Goal: Transaction & Acquisition: Purchase product/service

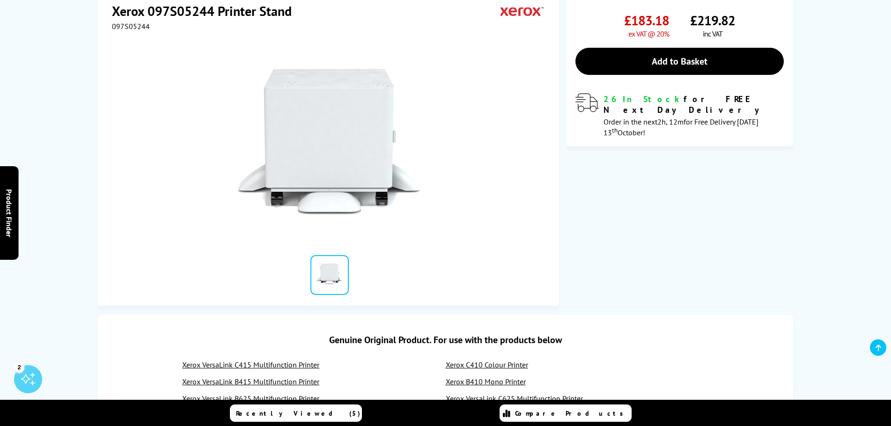
scroll to position [94, 0]
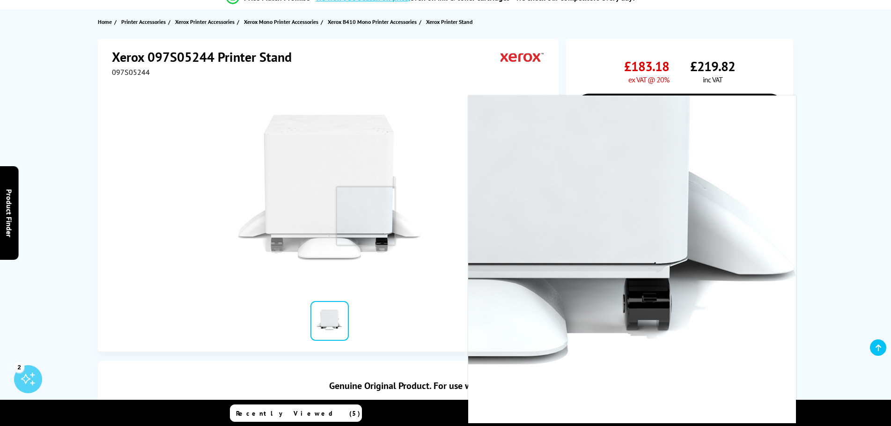
drag, startPoint x: 362, startPoint y: 222, endPoint x: 366, endPoint y: 215, distance: 7.3
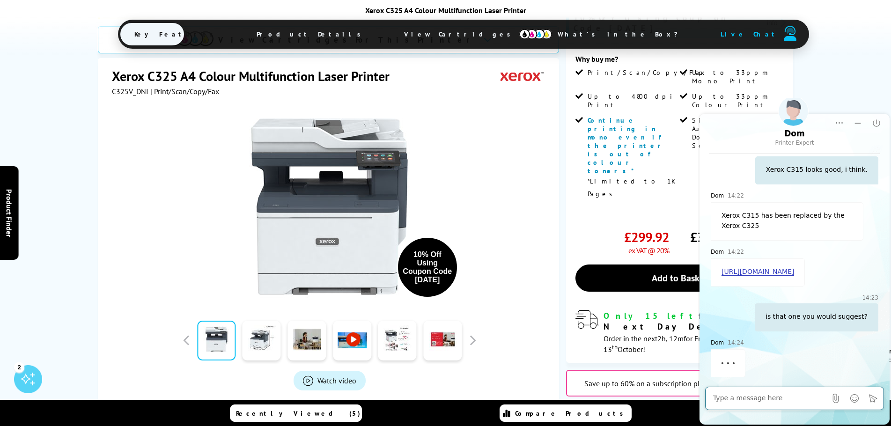
scroll to position [277, 0]
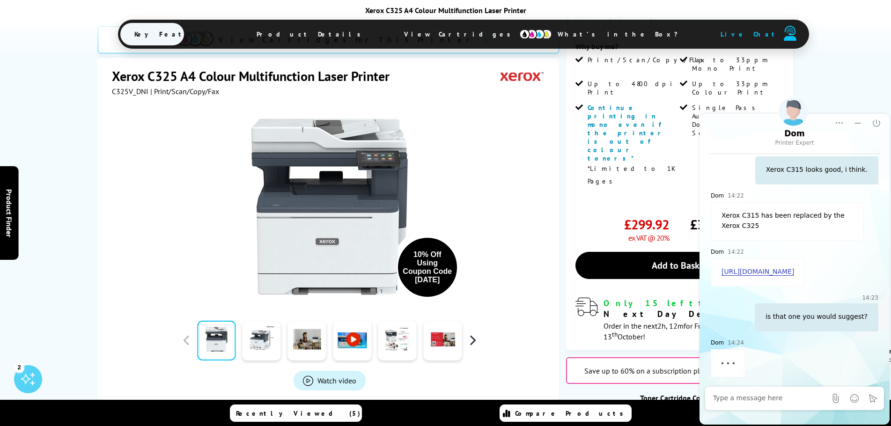
click at [472, 333] on button "button" at bounding box center [472, 340] width 14 height 14
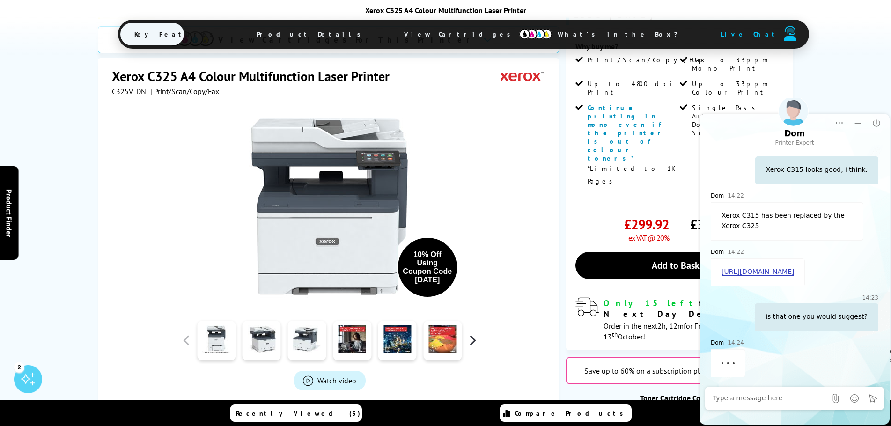
click at [472, 333] on button "button" at bounding box center [472, 340] width 14 height 14
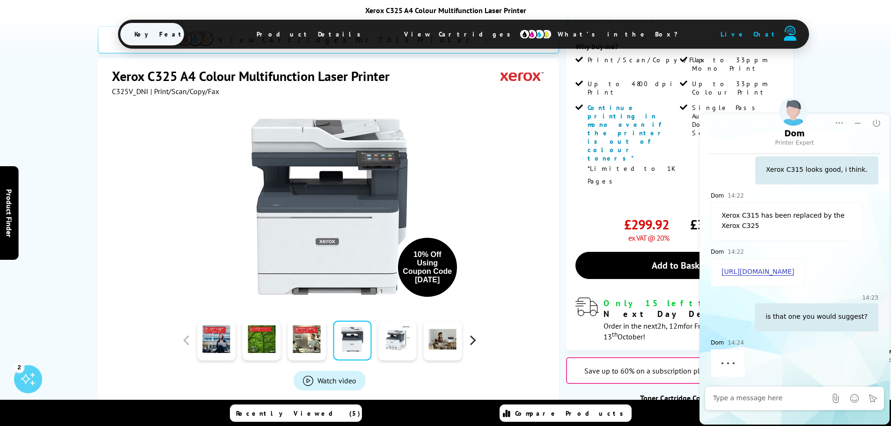
click at [472, 333] on button "button" at bounding box center [472, 340] width 14 height 14
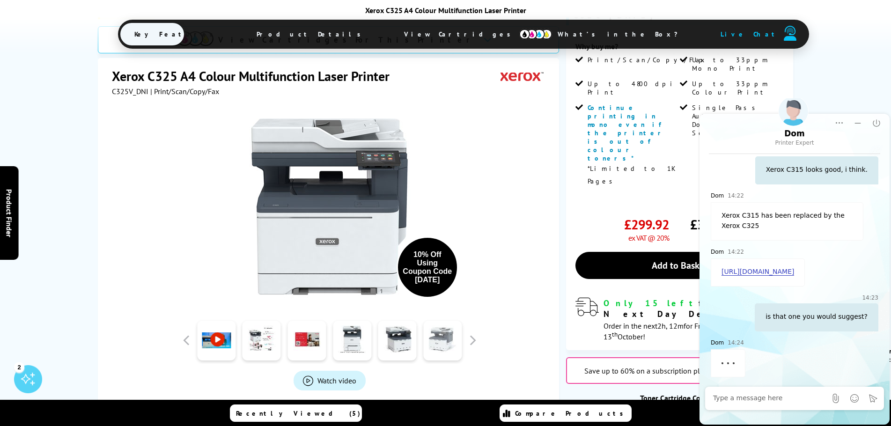
click at [446, 321] on link at bounding box center [442, 341] width 38 height 40
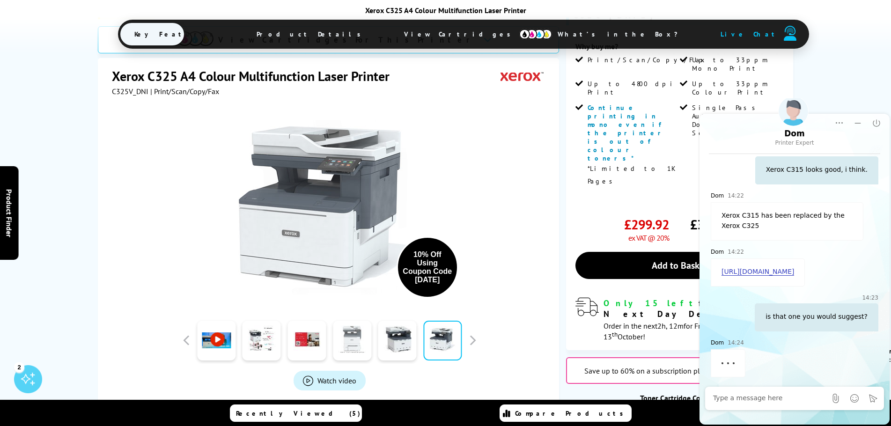
click at [367, 321] on link at bounding box center [352, 341] width 38 height 40
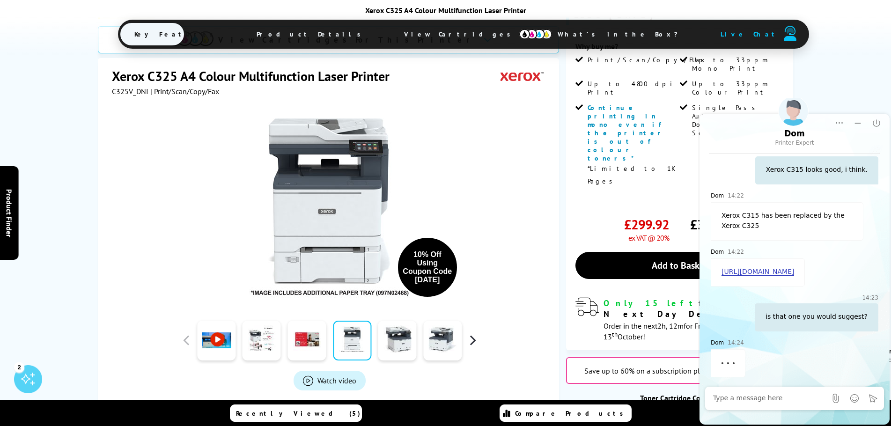
click at [470, 333] on button "button" at bounding box center [472, 340] width 14 height 14
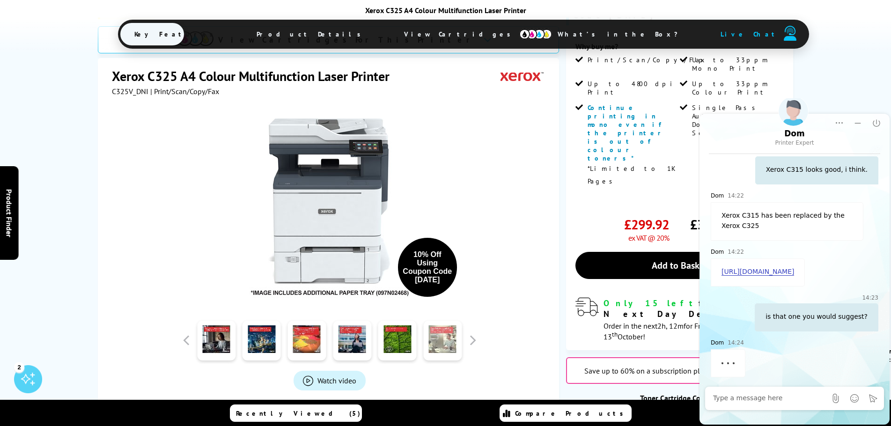
click at [443, 321] on link at bounding box center [442, 341] width 38 height 40
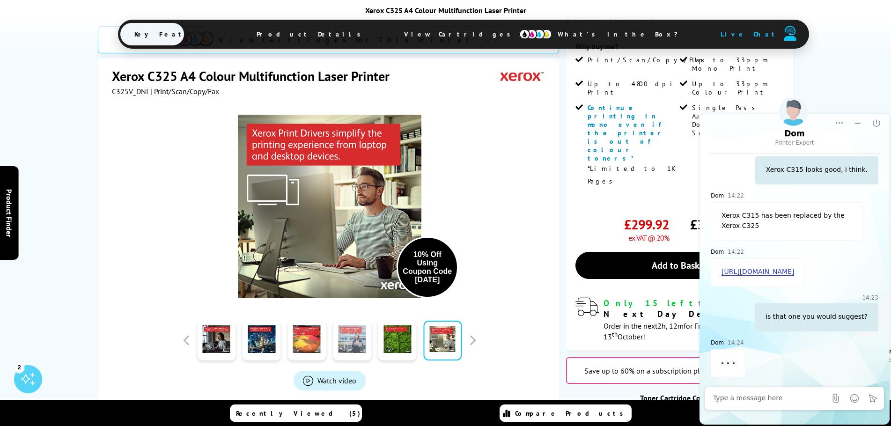
click at [364, 321] on link at bounding box center [352, 341] width 38 height 40
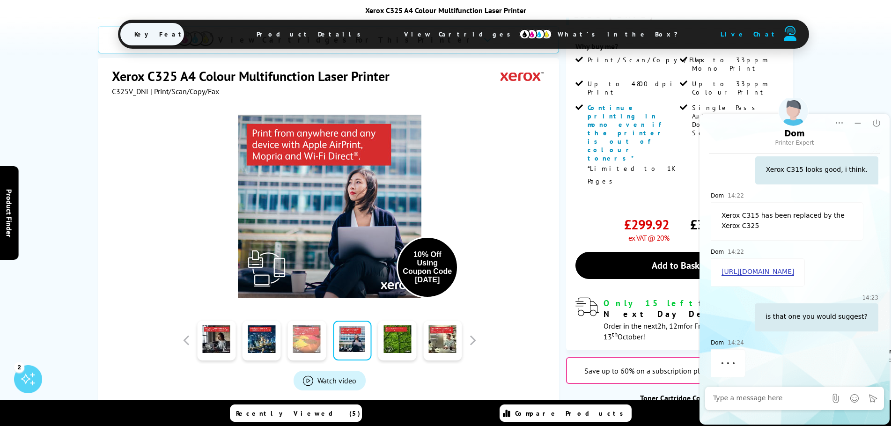
click at [302, 321] on link at bounding box center [307, 341] width 38 height 40
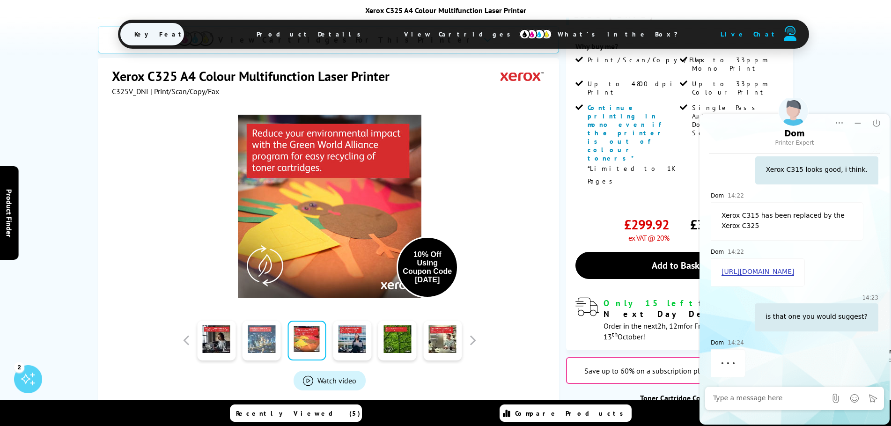
click at [274, 321] on link at bounding box center [262, 341] width 38 height 40
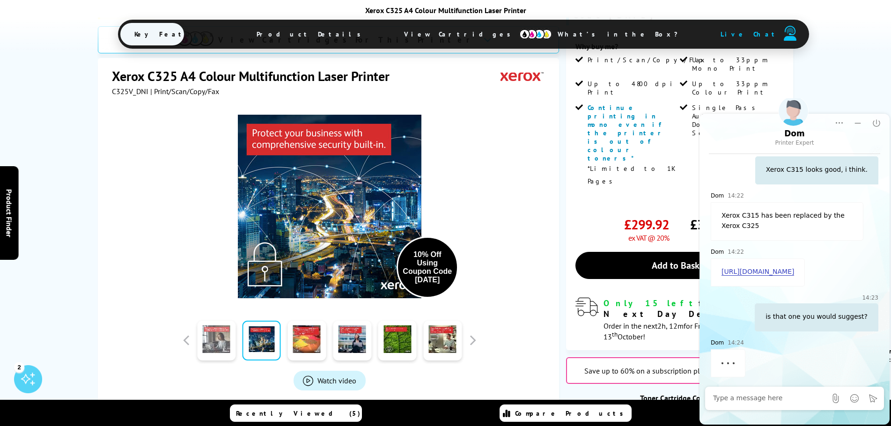
click at [219, 321] on link at bounding box center [216, 341] width 38 height 40
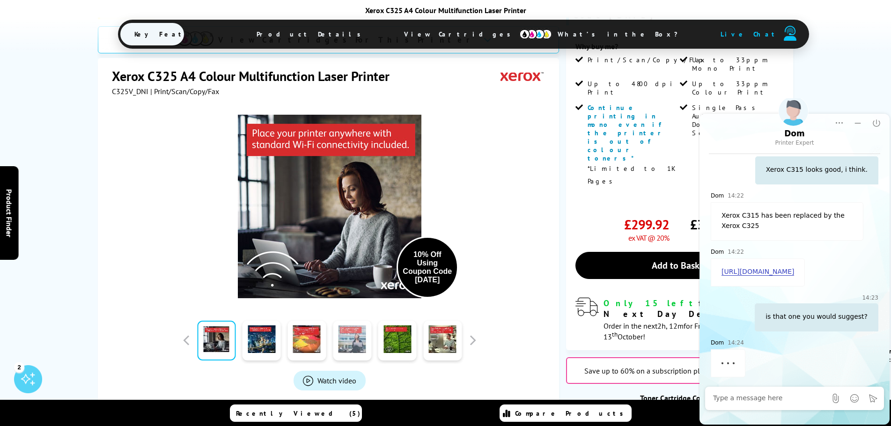
click at [352, 321] on link at bounding box center [352, 341] width 38 height 40
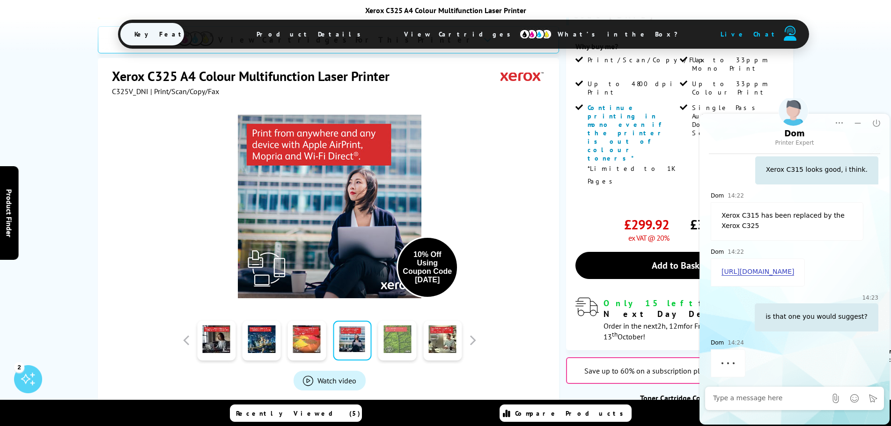
click at [392, 321] on link at bounding box center [397, 341] width 38 height 40
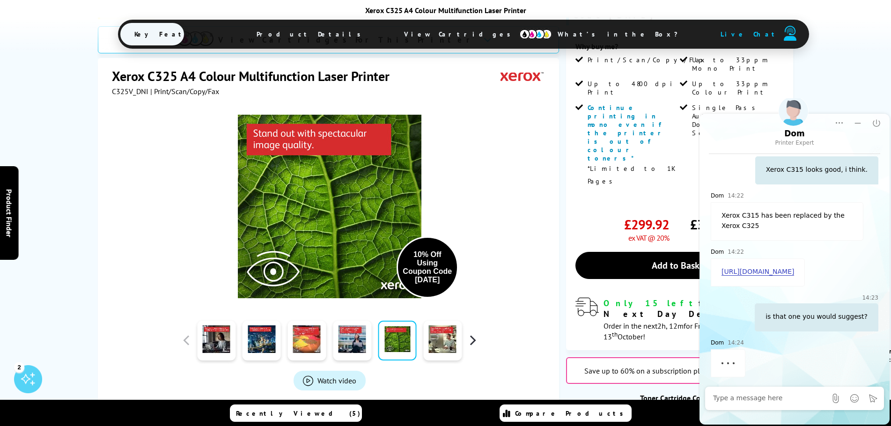
click at [472, 333] on button "button" at bounding box center [472, 340] width 14 height 14
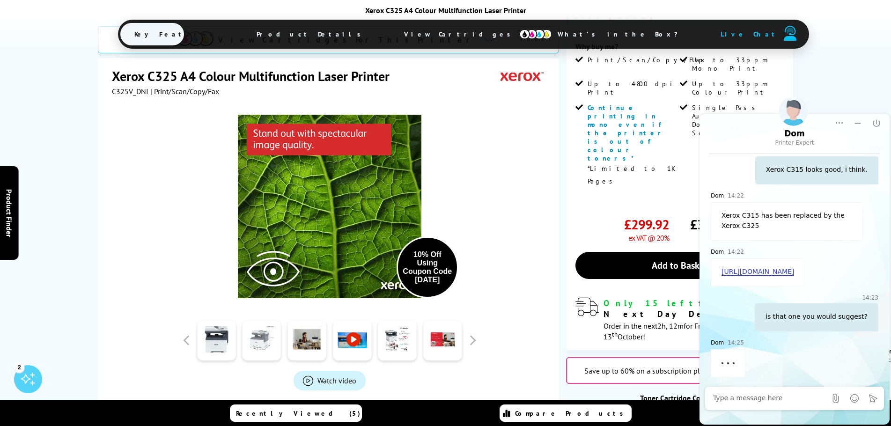
click at [278, 321] on link at bounding box center [262, 341] width 38 height 40
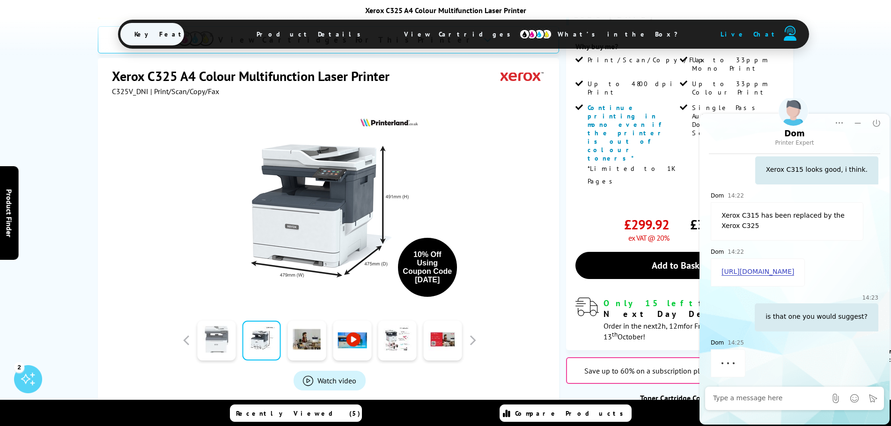
click at [222, 321] on link at bounding box center [216, 341] width 38 height 40
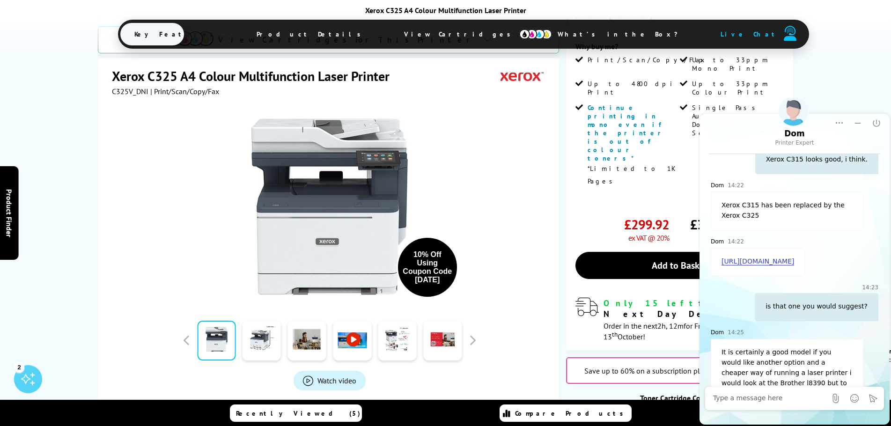
scroll to position [559, 0]
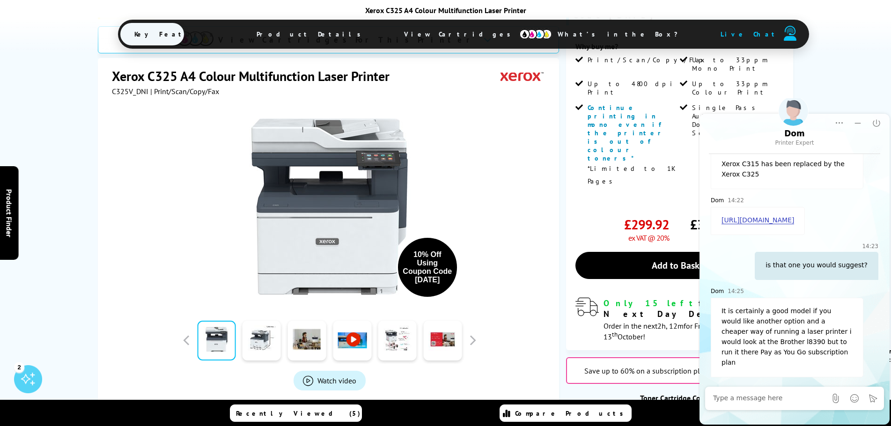
click at [359, 321] on link at bounding box center [352, 341] width 38 height 40
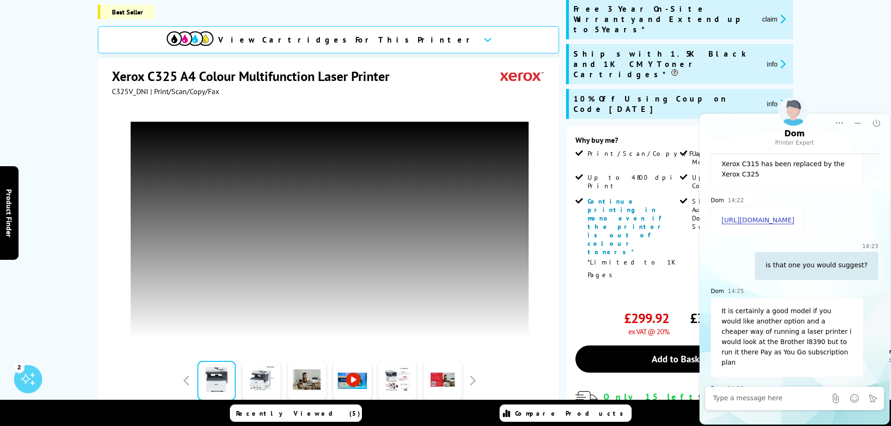
scroll to position [615, 0]
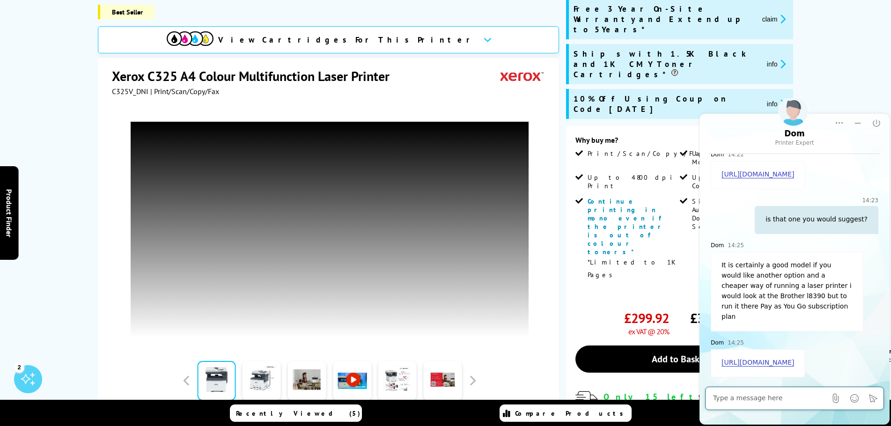
click at [778, 398] on textarea "Message input field. Type your text here and use the Send button to send." at bounding box center [769, 398] width 113 height 9
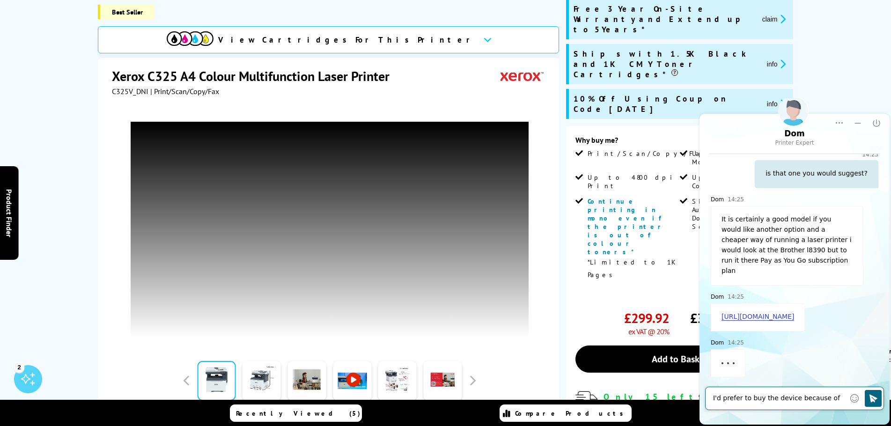
scroll to position [671, 0]
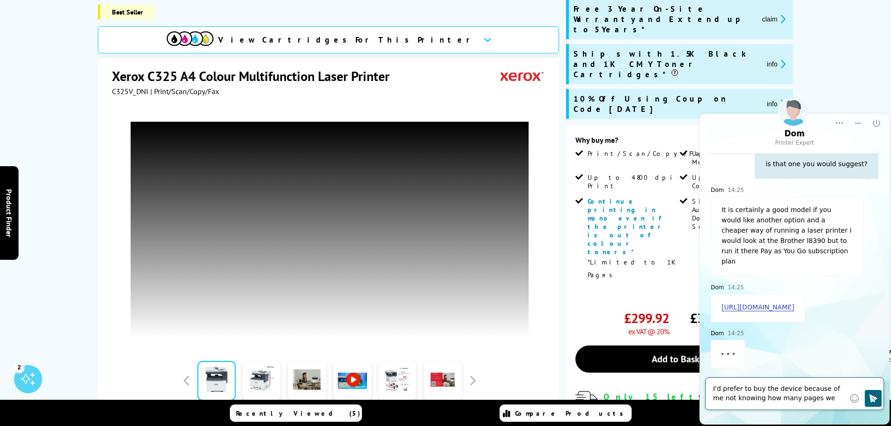
type textarea "I'd prefer to buy the device because of me not knowing how many pages we use."
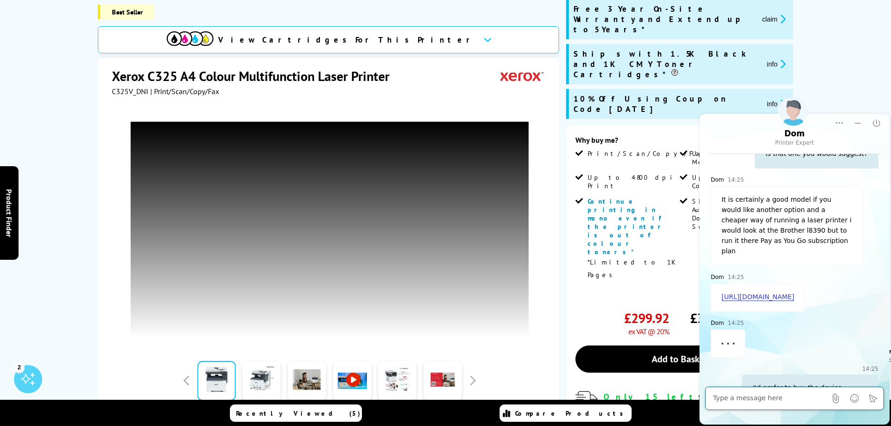
scroll to position [726, 0]
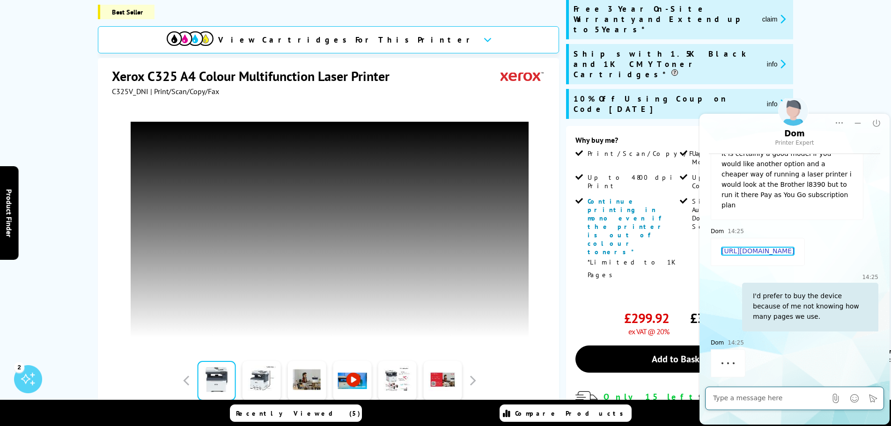
click at [769, 248] on link "https://www.printerland.co.uk/product/brother-mfc-l8390cdw/152912" at bounding box center [758, 251] width 73 height 8
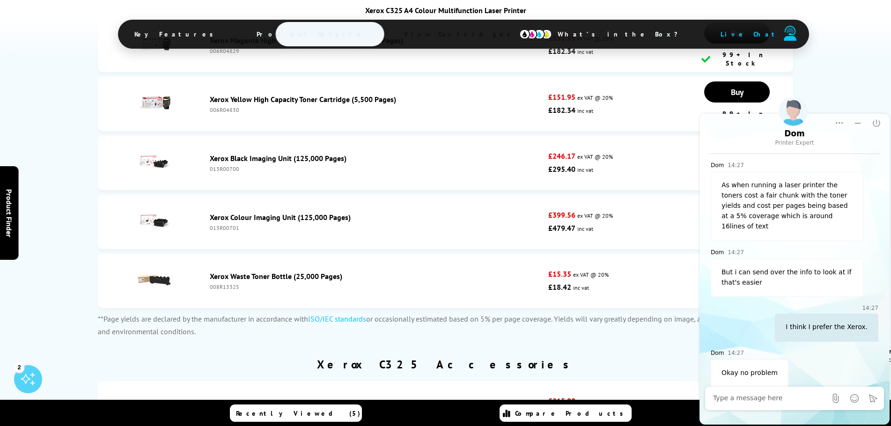
scroll to position [1047, 0]
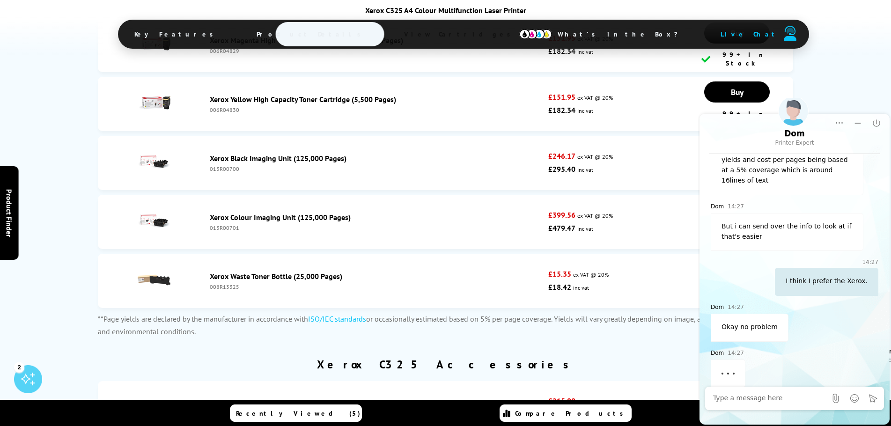
drag, startPoint x: 243, startPoint y: 212, endPoint x: 253, endPoint y: 208, distance: 10.7
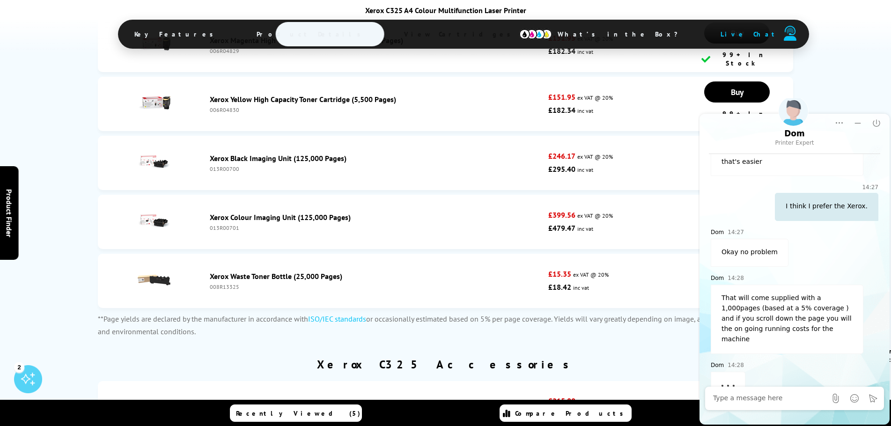
scroll to position [1124, 0]
click at [791, 403] on textarea "Message input field. Type your text here and use the Send button to send." at bounding box center [769, 398] width 113 height 9
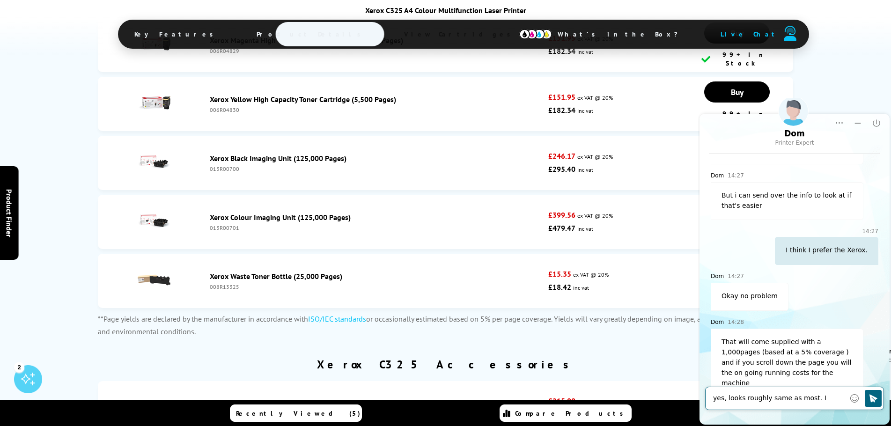
scroll to position [1088, 0]
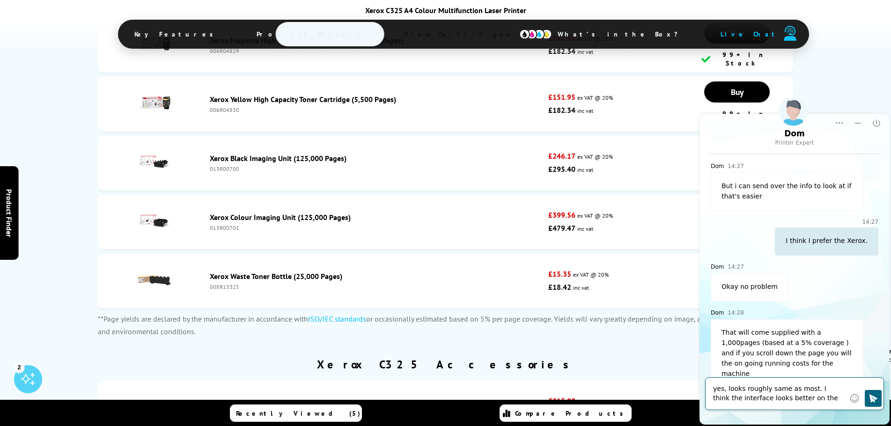
type textarea "yes, looks roughly same as most. I think the interface looks better on the Xero…"
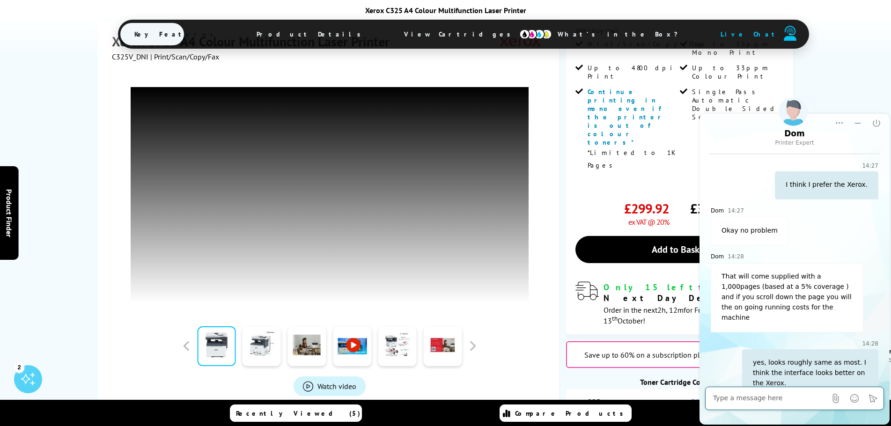
scroll to position [276, 0]
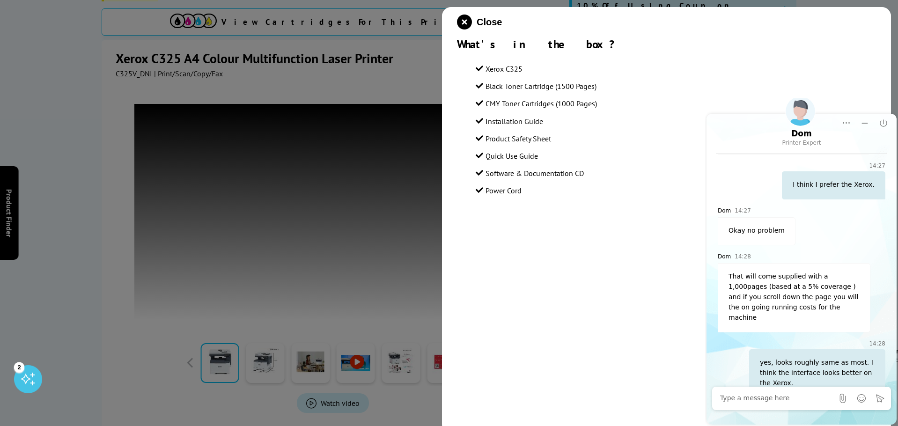
click at [93, 214] on div at bounding box center [449, 213] width 898 height 426
click at [273, 251] on div at bounding box center [449, 213] width 898 height 426
click at [177, 301] on div at bounding box center [449, 213] width 898 height 426
click at [464, 21] on icon "close modal" at bounding box center [464, 22] width 15 height 15
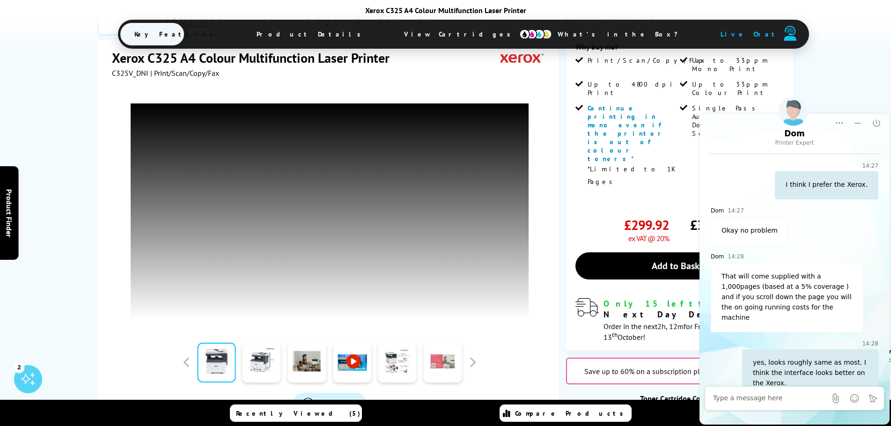
click at [424, 343] on link at bounding box center [442, 363] width 38 height 40
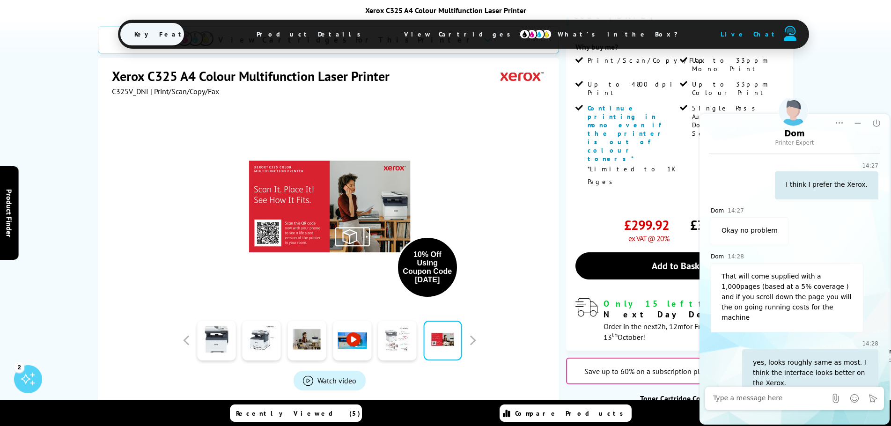
click at [390, 321] on link at bounding box center [397, 341] width 38 height 40
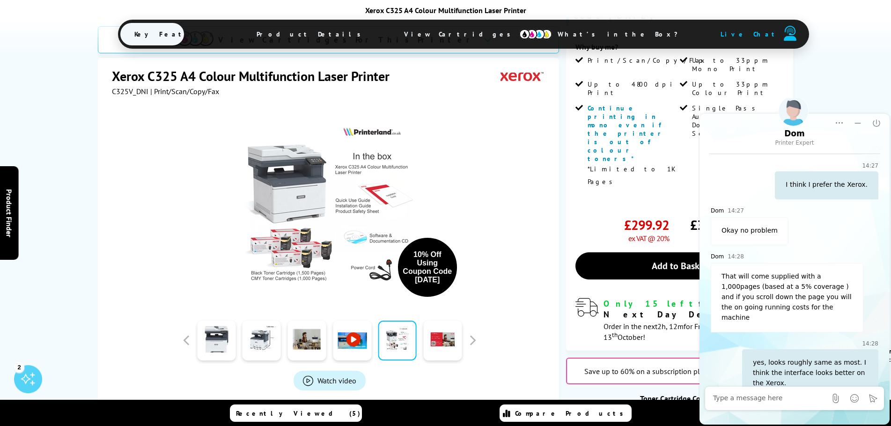
scroll to position [1190, 0]
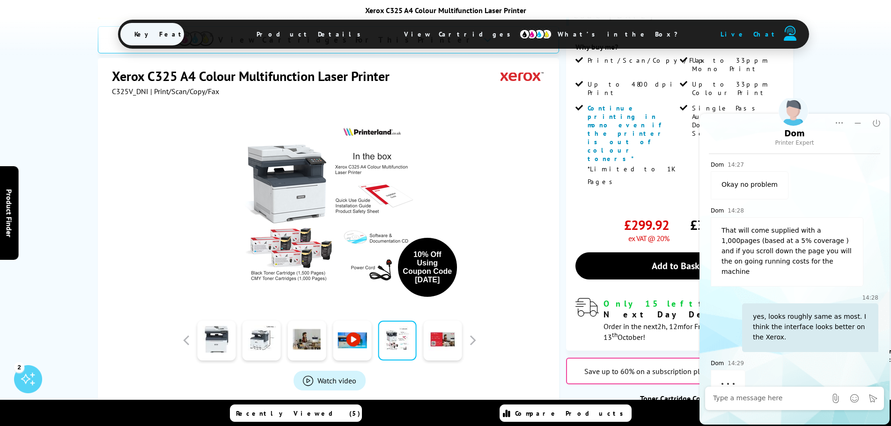
click at [472, 317] on div at bounding box center [330, 340] width 300 height 47
click at [473, 333] on button "button" at bounding box center [472, 340] width 14 height 14
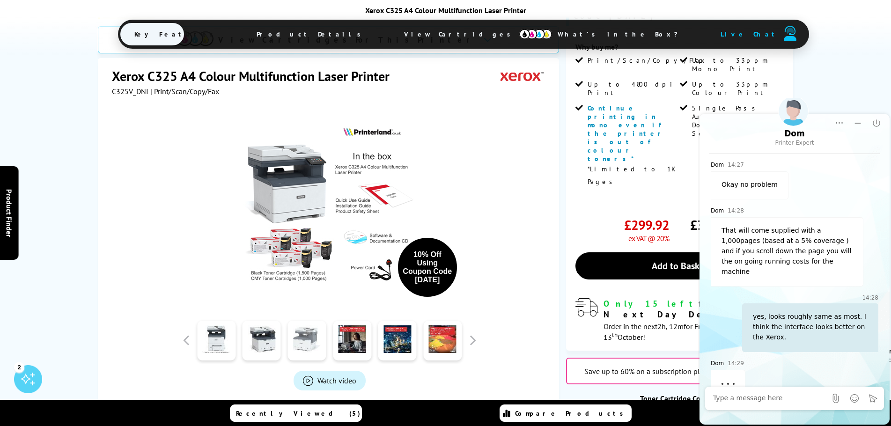
click at [301, 321] on link at bounding box center [307, 341] width 38 height 40
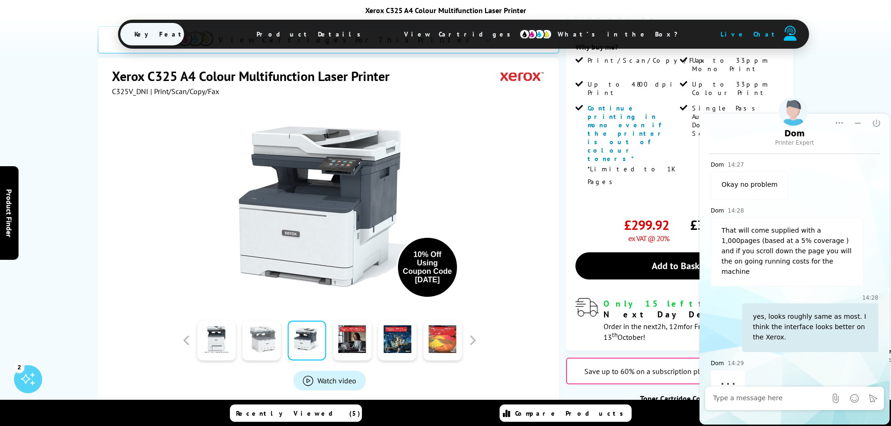
click at [262, 321] on link at bounding box center [262, 341] width 38 height 40
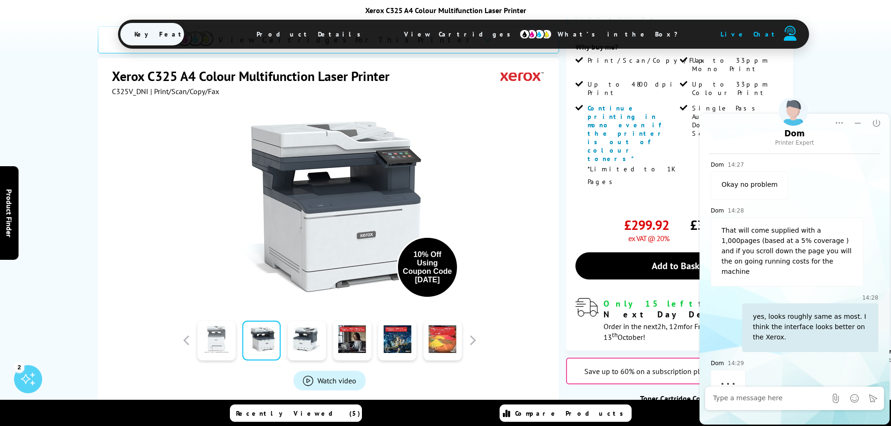
click at [217, 321] on link at bounding box center [216, 341] width 38 height 40
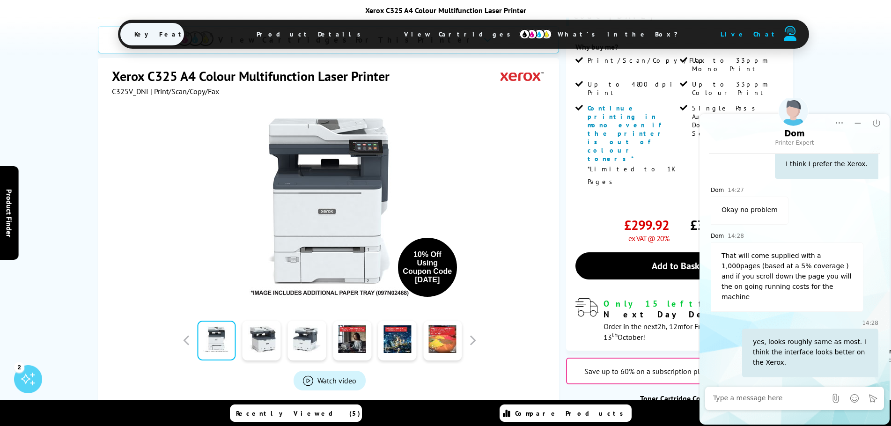
scroll to position [1144, 0]
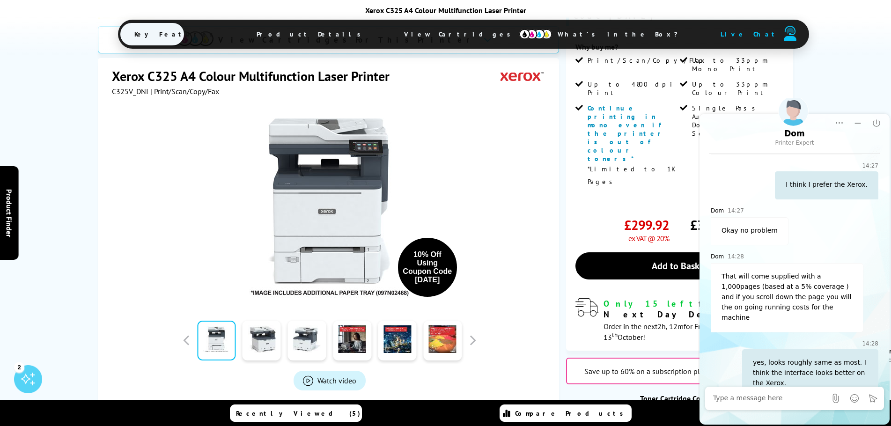
click at [742, 398] on textarea "Message input field. Type your text here and use the Send button to send." at bounding box center [769, 398] width 113 height 9
click at [319, 321] on link at bounding box center [307, 341] width 38 height 40
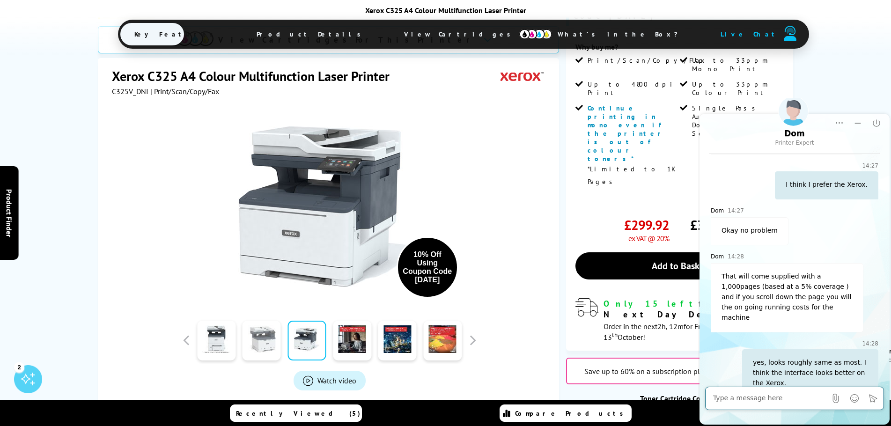
click at [270, 321] on link at bounding box center [262, 341] width 38 height 40
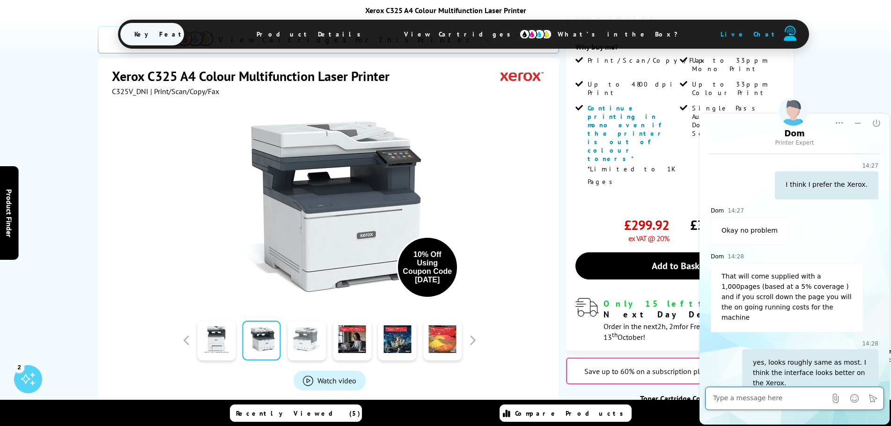
click at [312, 321] on link at bounding box center [307, 341] width 38 height 40
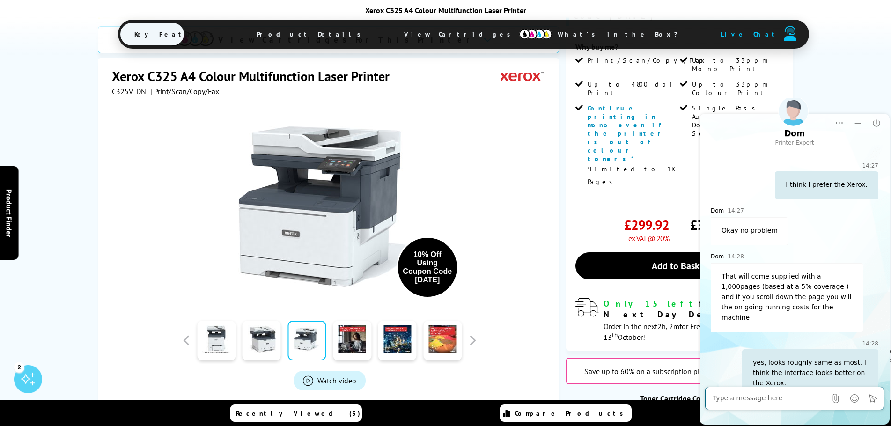
click at [767, 391] on div at bounding box center [769, 398] width 113 height 19
click at [769, 394] on textarea "Message input field. Type your text here and use the Send button to send." at bounding box center [769, 398] width 113 height 9
type textarea "Thank you for the advice."
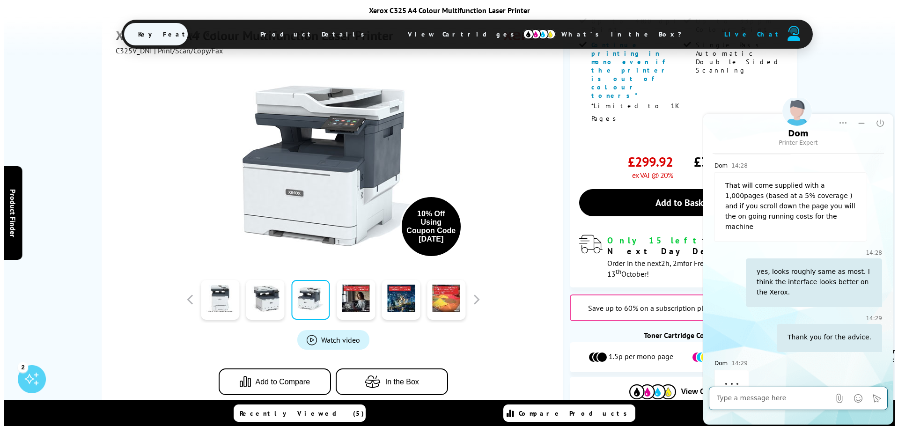
scroll to position [323, 0]
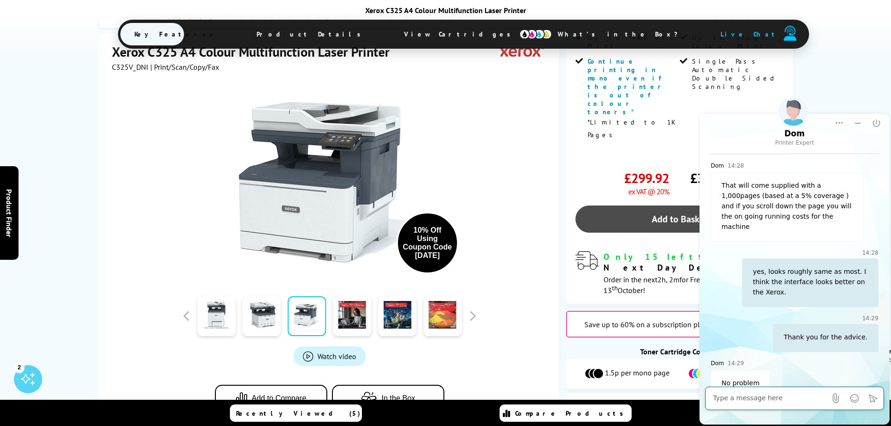
click at [648, 206] on link "Add to Basket" at bounding box center [679, 219] width 208 height 27
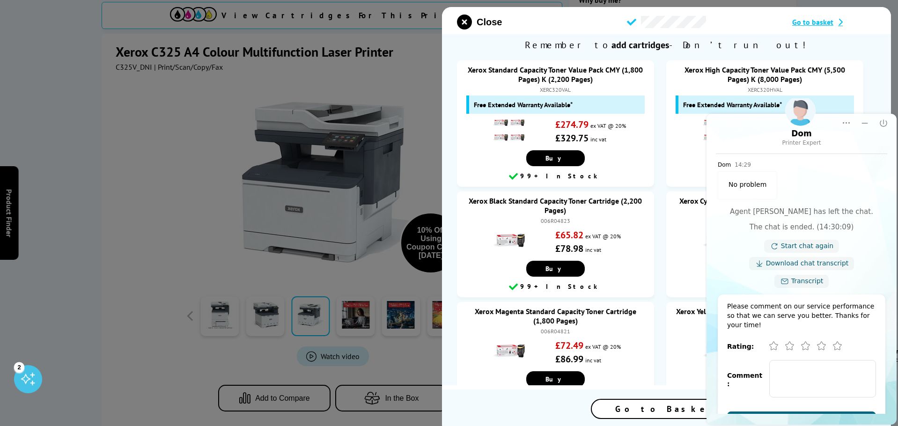
scroll to position [1444, 0]
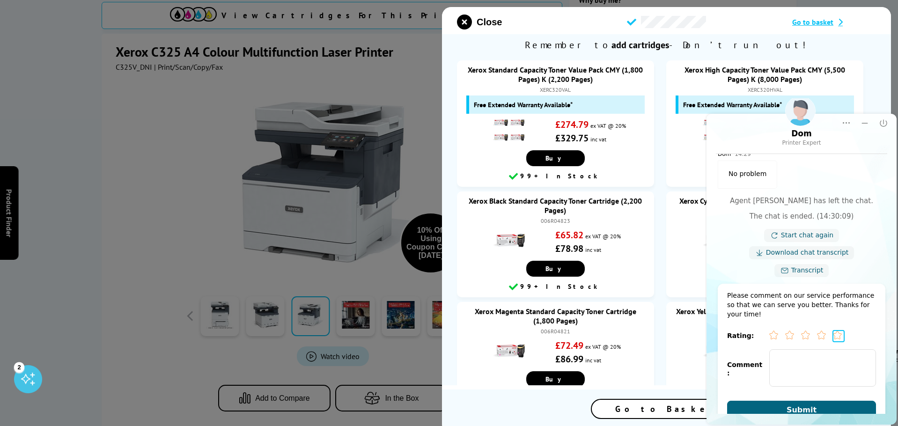
click at [840, 331] on icon "Excellent" at bounding box center [837, 335] width 8 height 8
click at [831, 401] on button "Submit" at bounding box center [801, 410] width 149 height 19
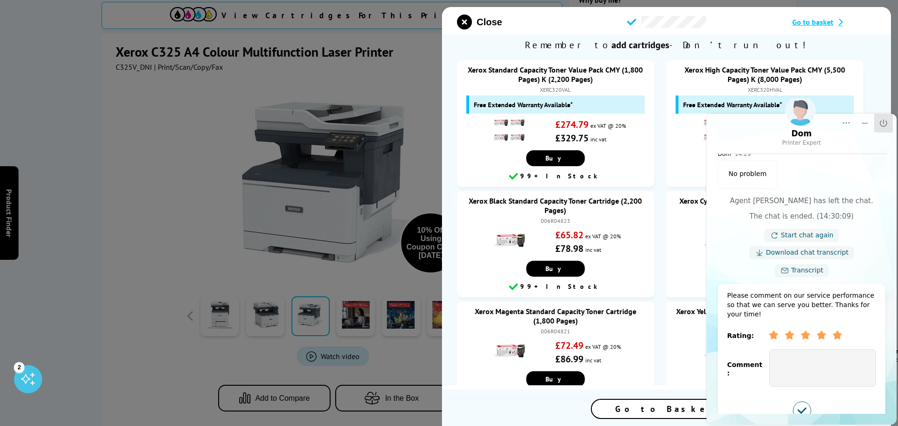
click at [884, 126] on icon "Close" at bounding box center [883, 122] width 7 height 7
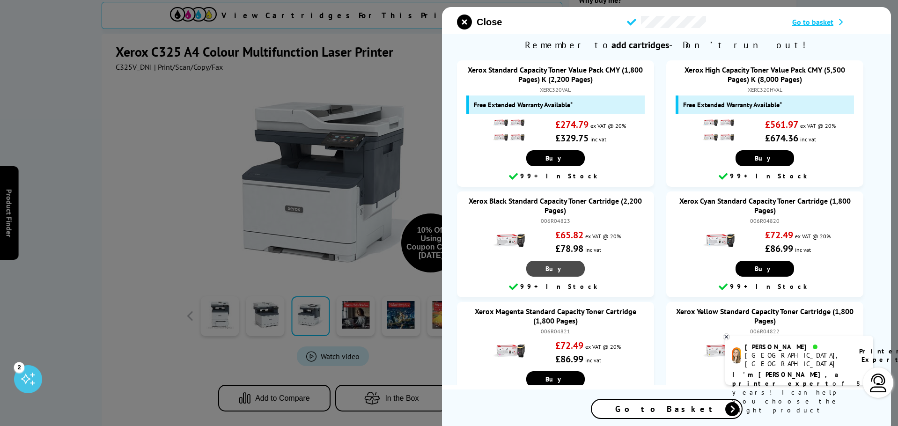
click at [553, 269] on span "Buy" at bounding box center [556, 269] width 20 height 8
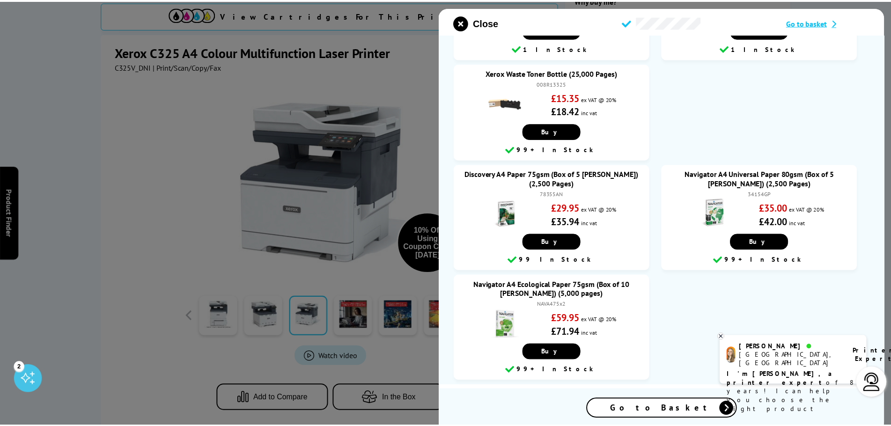
scroll to position [686, 0]
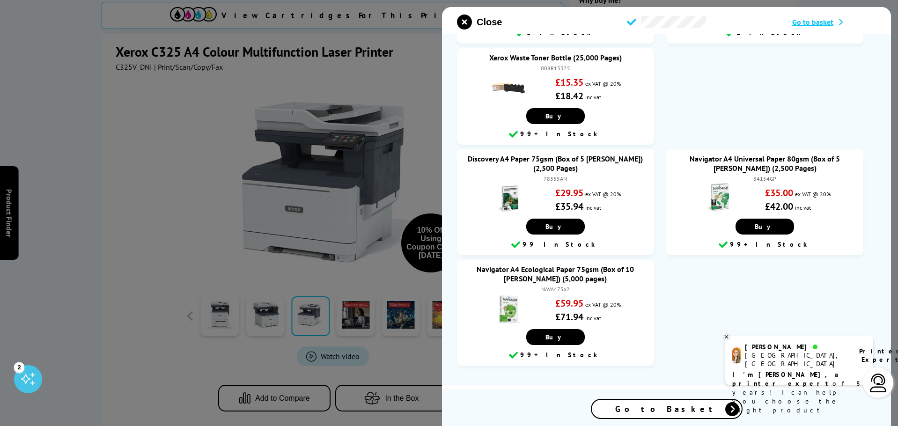
click at [144, 247] on div at bounding box center [449, 213] width 898 height 426
drag, startPoint x: 101, startPoint y: 186, endPoint x: 428, endPoint y: 111, distance: 336.0
click at [142, 180] on div at bounding box center [449, 213] width 898 height 426
click at [469, 22] on icon "close modal" at bounding box center [464, 22] width 15 height 15
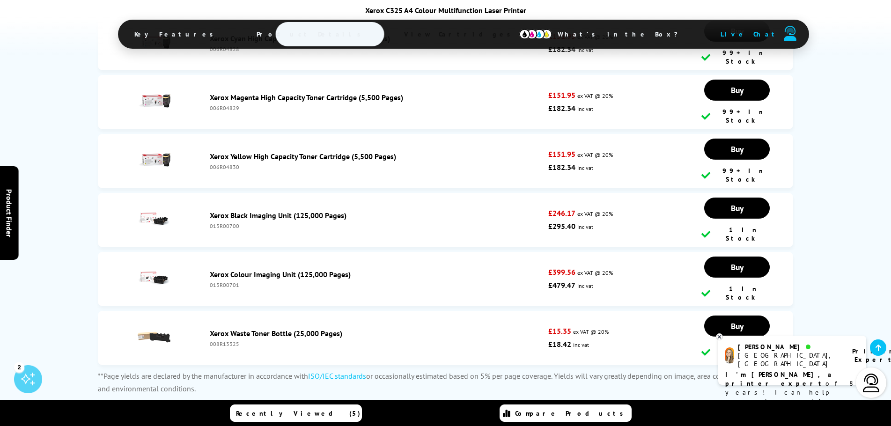
scroll to position [3840, 0]
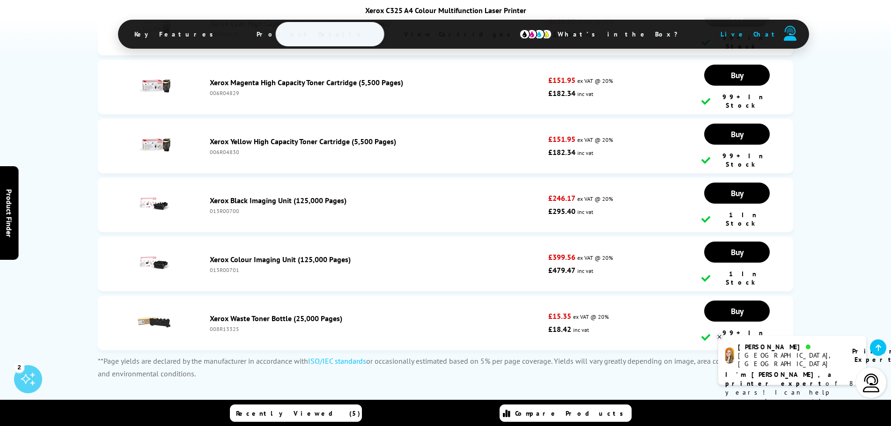
drag, startPoint x: 739, startPoint y: 203, endPoint x: 725, endPoint y: 204, distance: 14.1
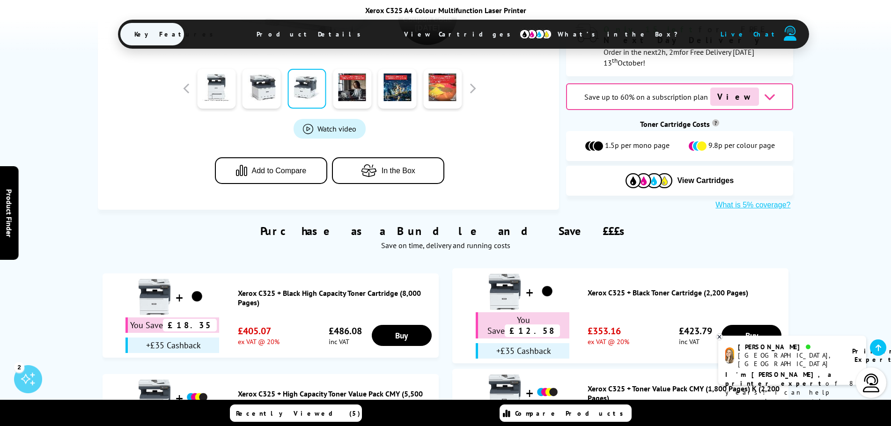
scroll to position [609, 0]
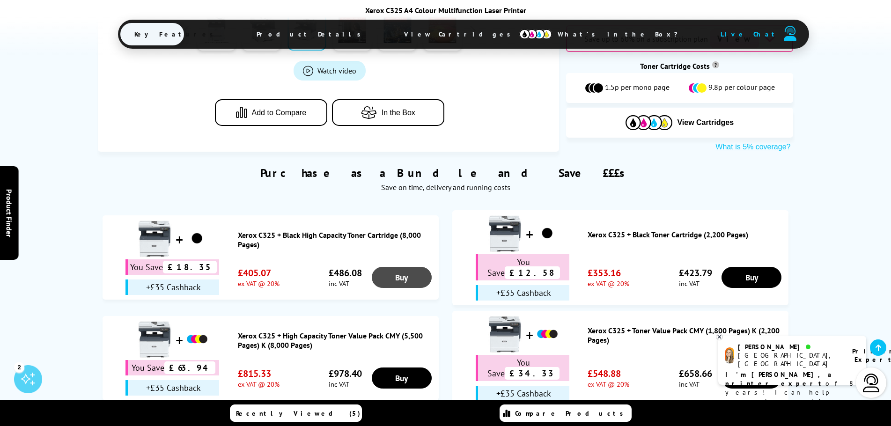
click at [400, 267] on link "Buy" at bounding box center [402, 277] width 60 height 21
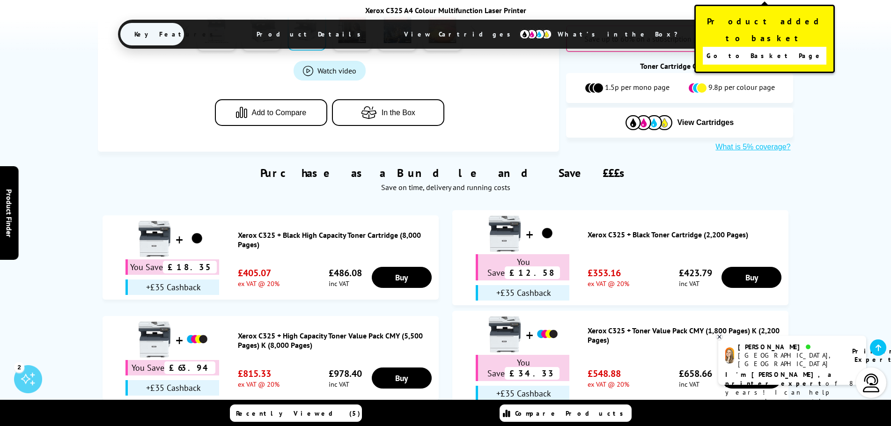
click at [745, 49] on span "Go to Basket Page" at bounding box center [765, 55] width 117 height 13
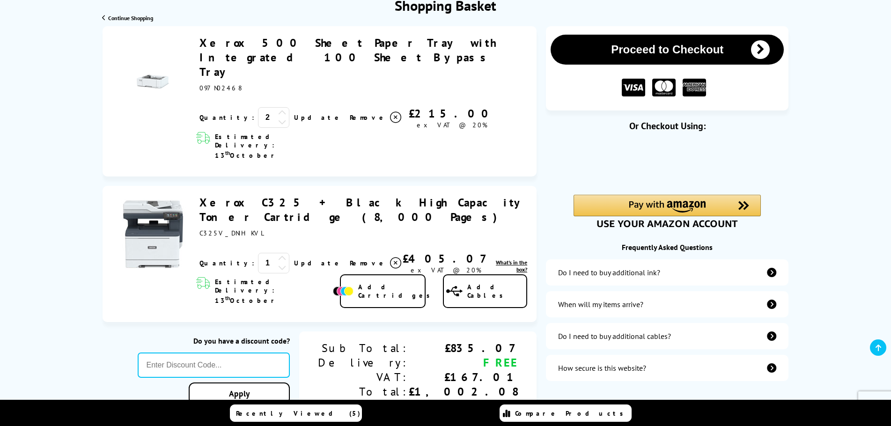
scroll to position [94, 0]
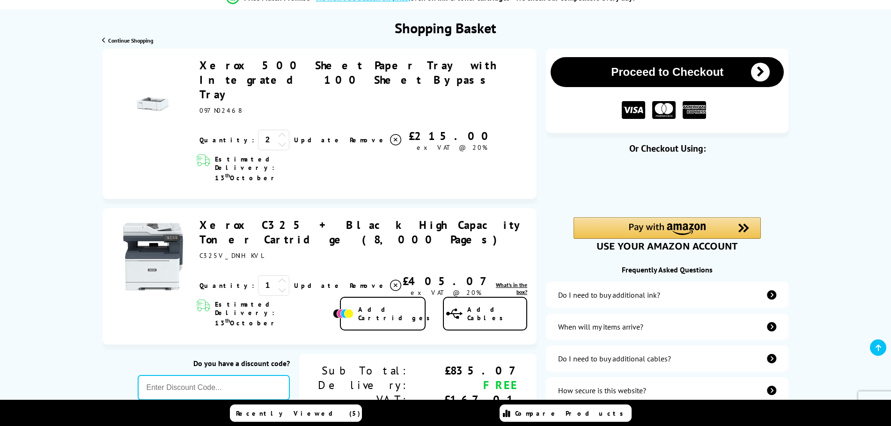
click at [278, 140] on icon at bounding box center [282, 144] width 8 height 8
click at [294, 136] on link "Update" at bounding box center [318, 140] width 48 height 8
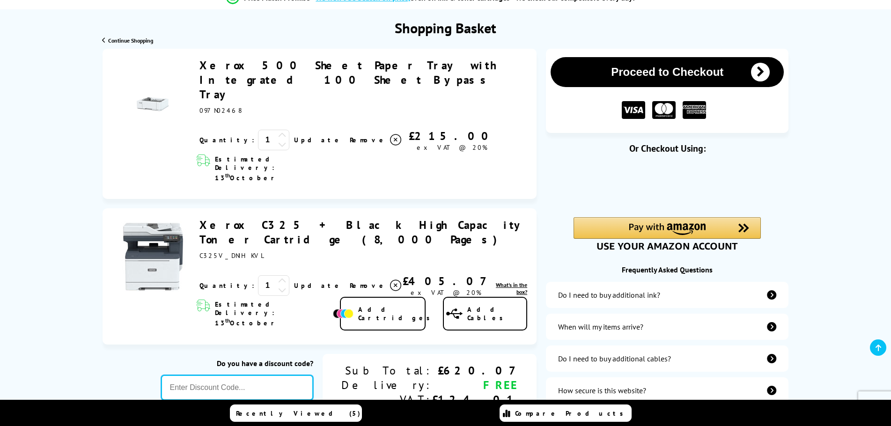
click at [298, 375] on input "text" at bounding box center [237, 387] width 152 height 25
type input "OCT10"
click at [301, 347] on div "Proceed to Checkout Shopping Basket ex VAT @ 20% 1 Update ex VAT @ 20%" at bounding box center [445, 240] width 891 height 383
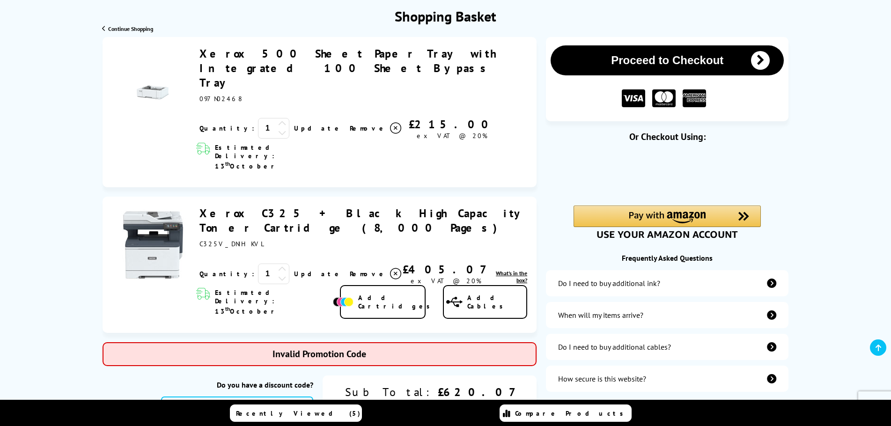
scroll to position [47, 0]
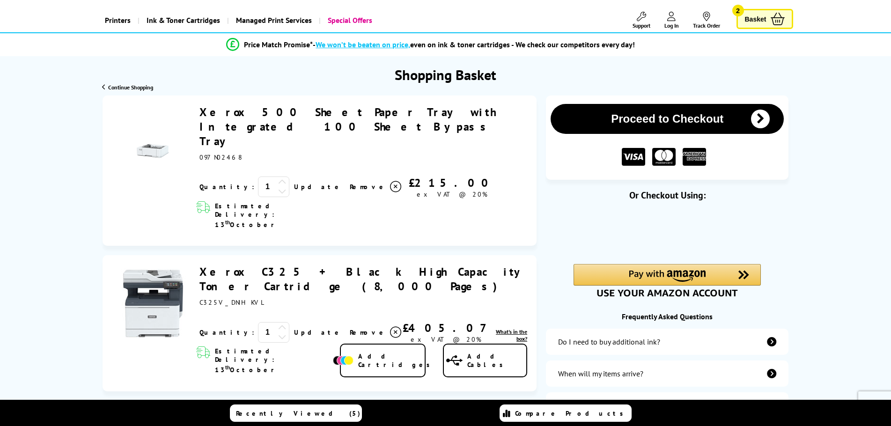
click at [145, 268] on img at bounding box center [153, 303] width 70 height 70
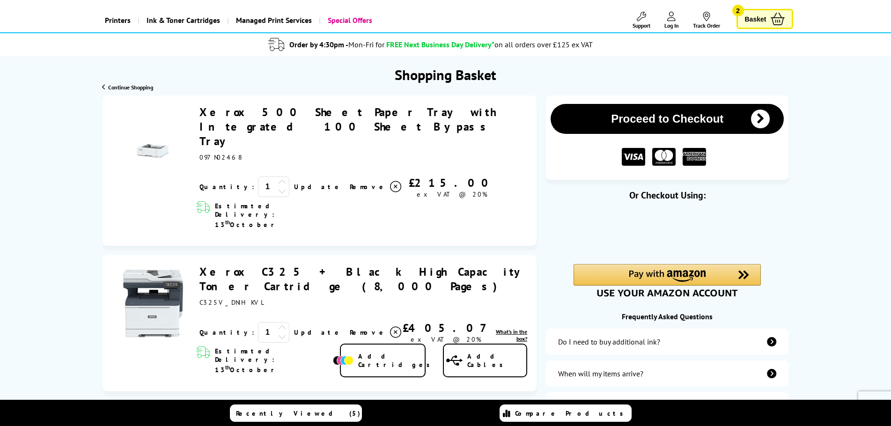
click at [240, 265] on link "Xerox C325 + Black High Capacity Toner Cartridge (8,000 Pages)" at bounding box center [362, 279] width 326 height 29
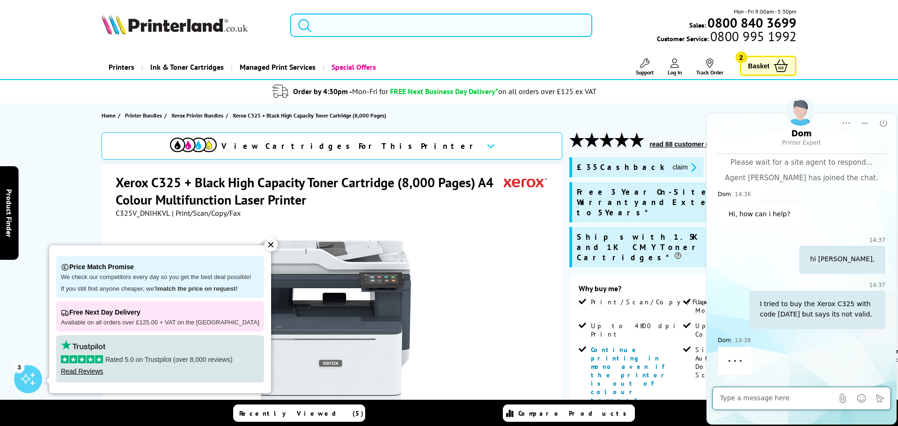
click at [391, 26] on input "search" at bounding box center [441, 25] width 302 height 23
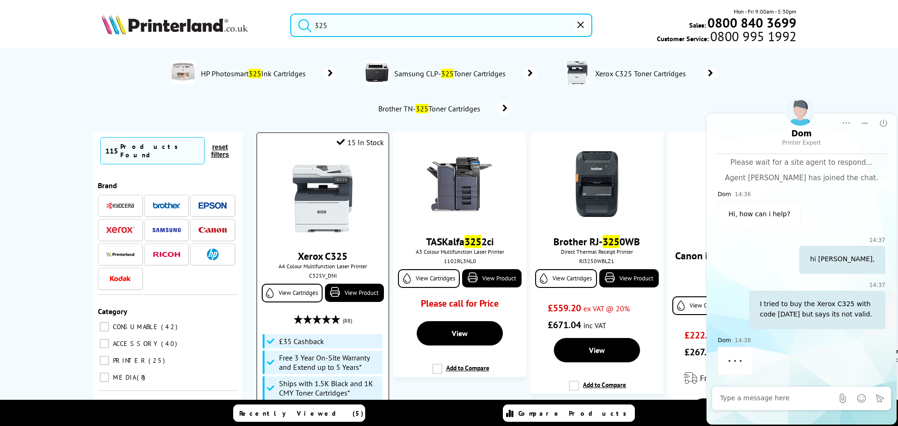
type input "325"
click at [324, 191] on img at bounding box center [323, 198] width 70 height 70
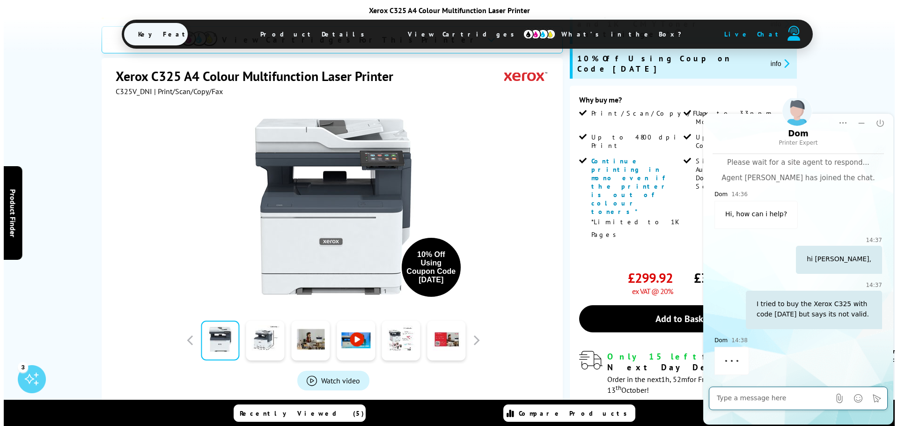
scroll to position [234, 0]
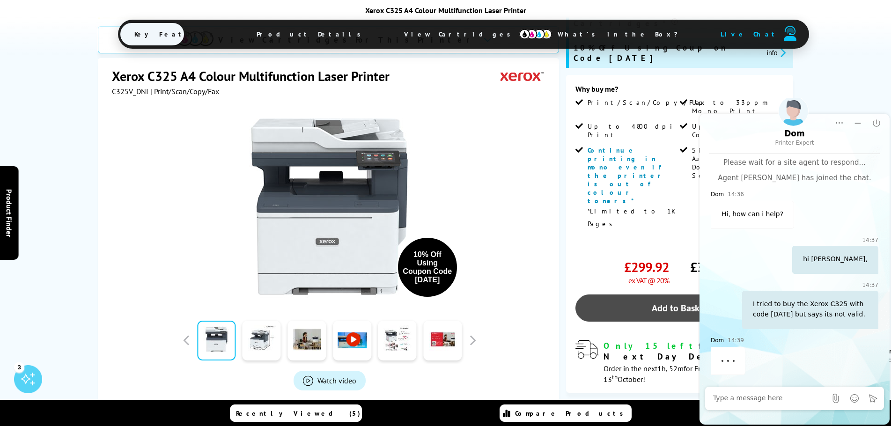
click at [619, 295] on link "Add to Basket" at bounding box center [679, 308] width 208 height 27
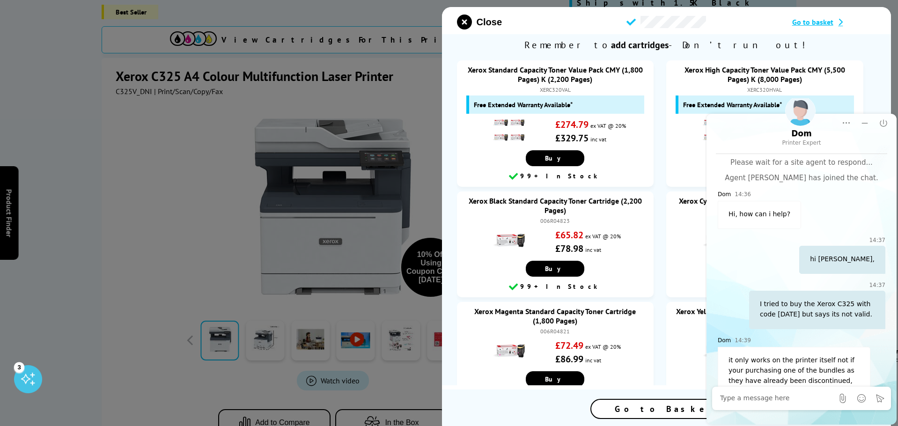
scroll to position [38, 0]
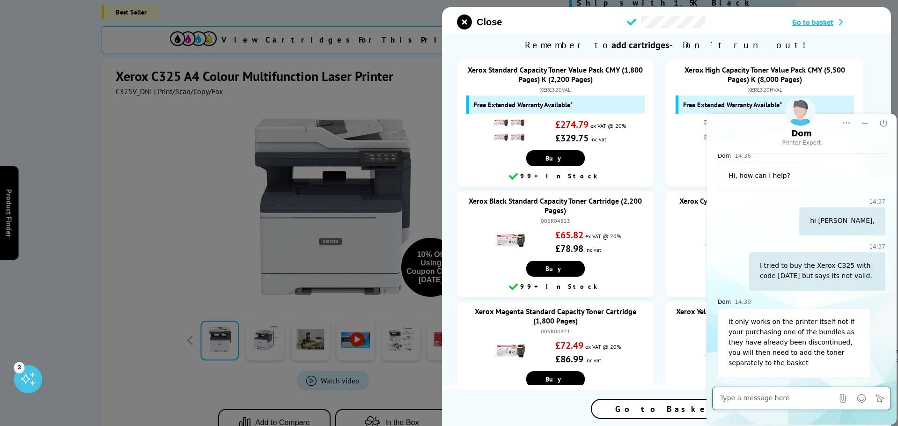
click at [795, 397] on textarea "Message input field. Type your text here and use the Send button to send." at bounding box center [776, 398] width 113 height 9
type textarea "i see"
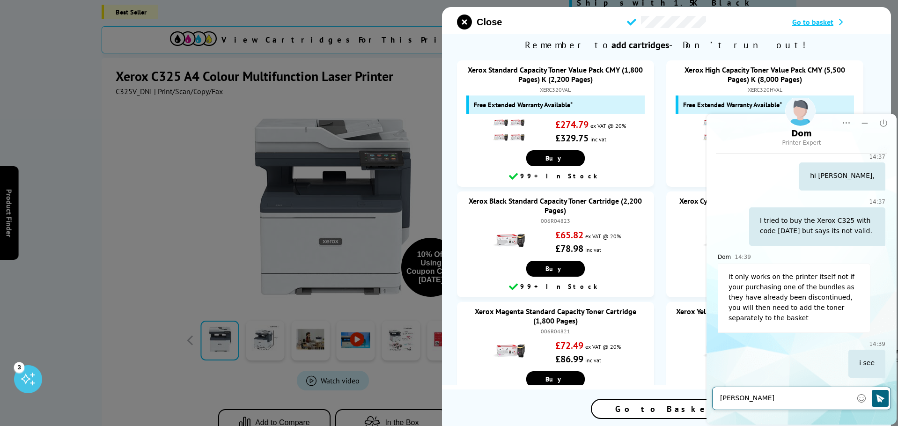
type textarea "gotcha"
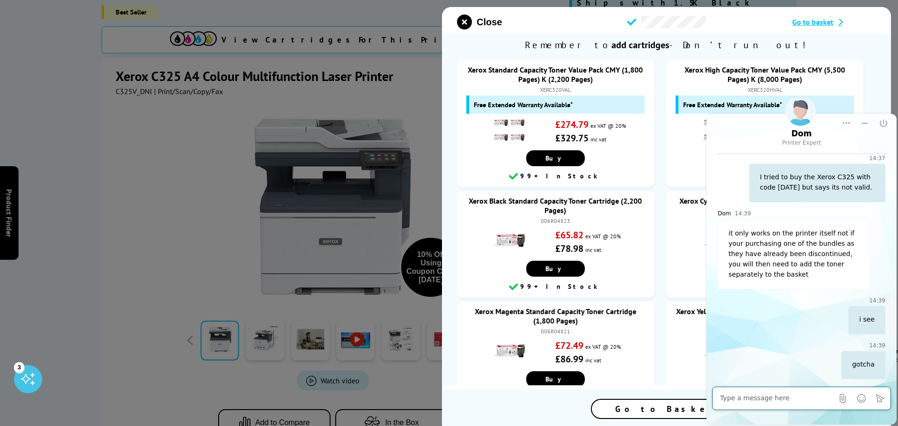
scroll to position [128, 0]
type textarea "thanks"
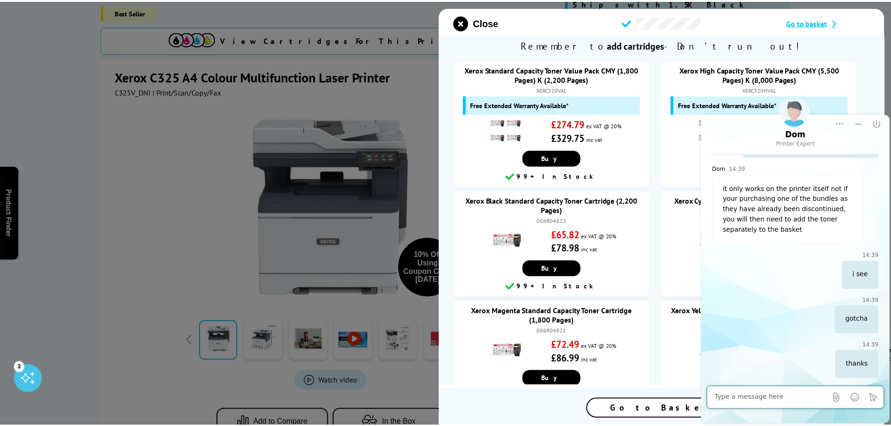
scroll to position [173, 0]
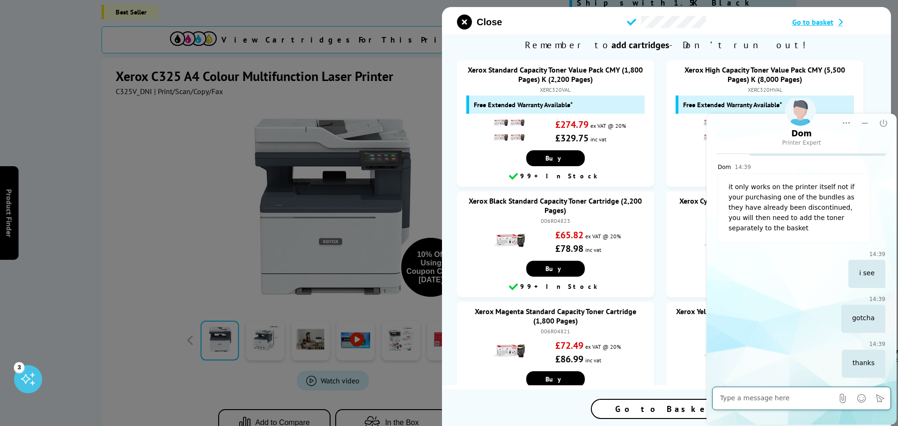
click at [37, 242] on div at bounding box center [449, 213] width 898 height 426
click at [457, 23] on icon "close modal" at bounding box center [464, 22] width 15 height 15
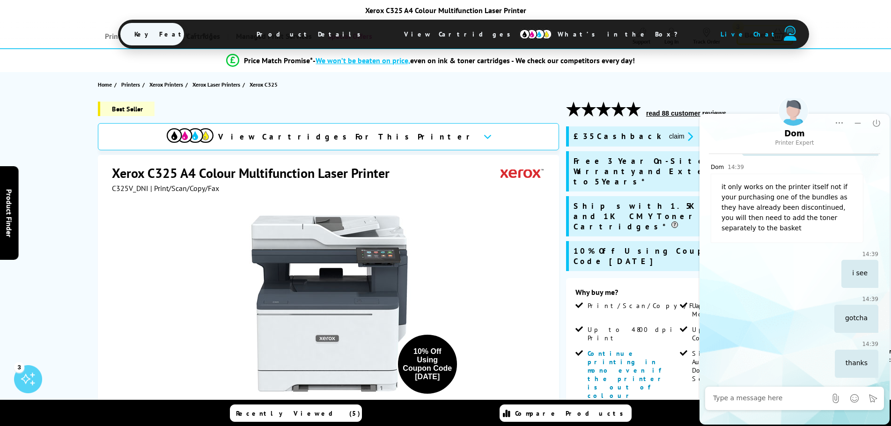
scroll to position [0, 0]
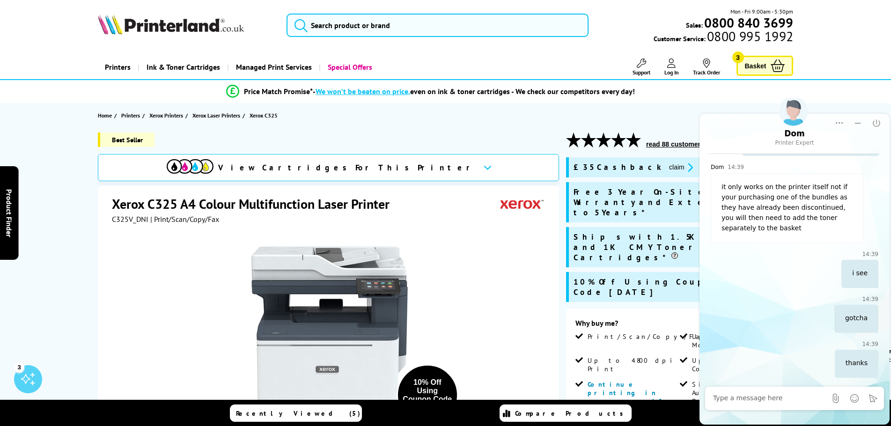
click at [759, 70] on span "Basket" at bounding box center [756, 65] width 22 height 13
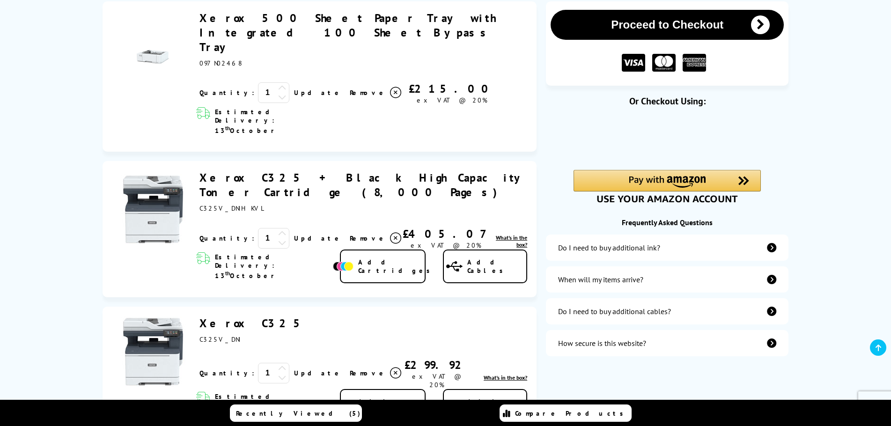
scroll to position [140, 0]
click at [219, 317] on link "Xerox C325" at bounding box center [253, 324] width 108 height 15
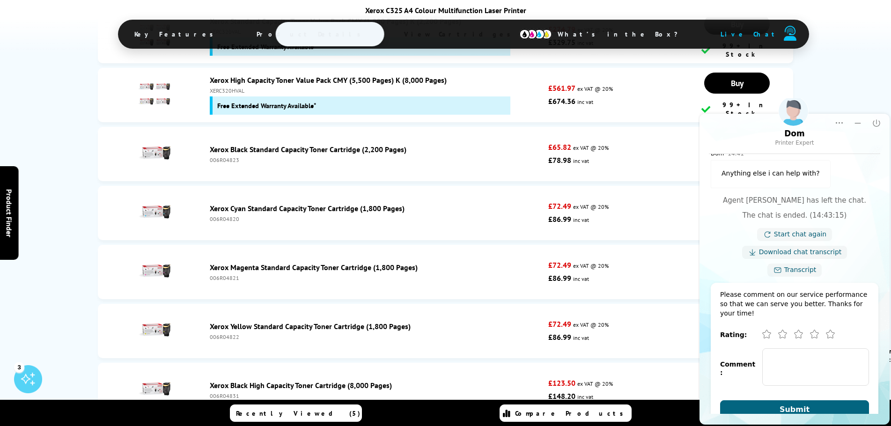
scroll to position [428, 0]
